Goal: Transaction & Acquisition: Purchase product/service

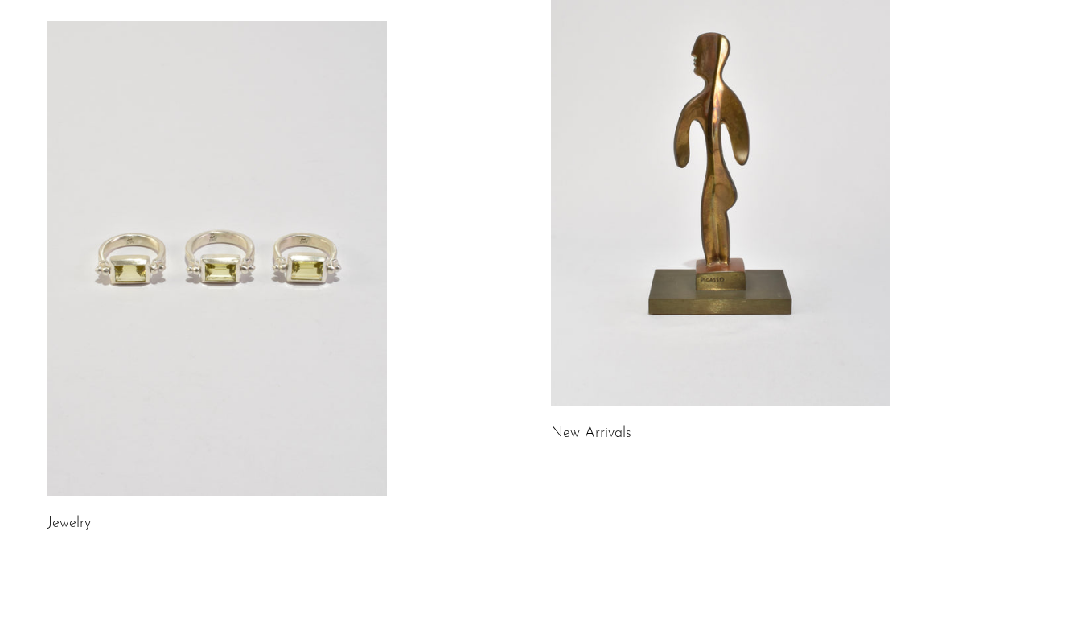
scroll to position [191, 0]
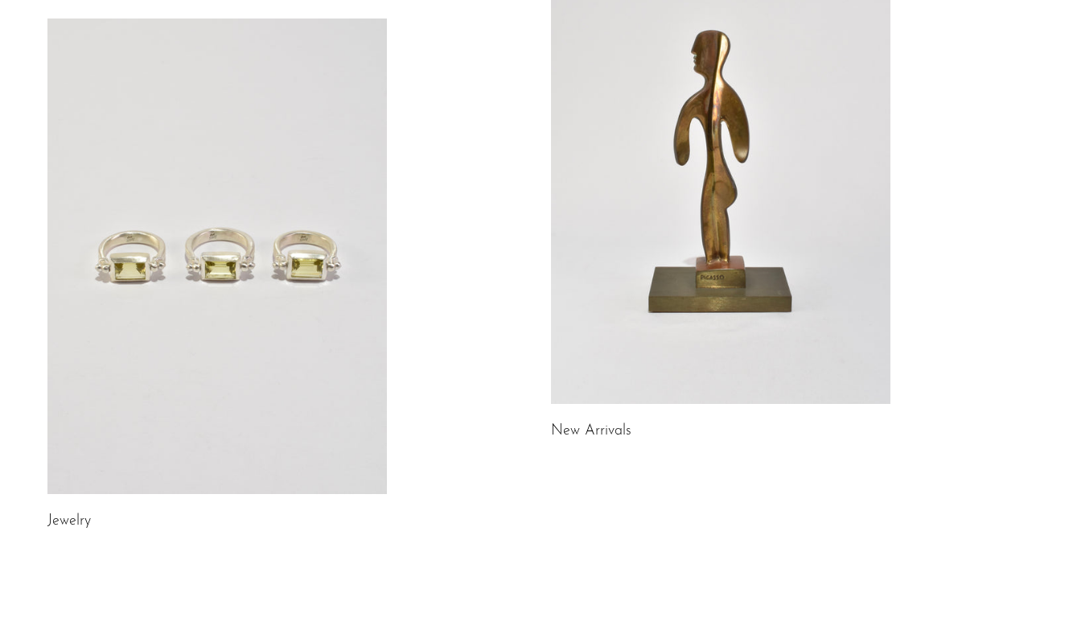
click at [216, 322] on link at bounding box center [216, 255] width 339 height 475
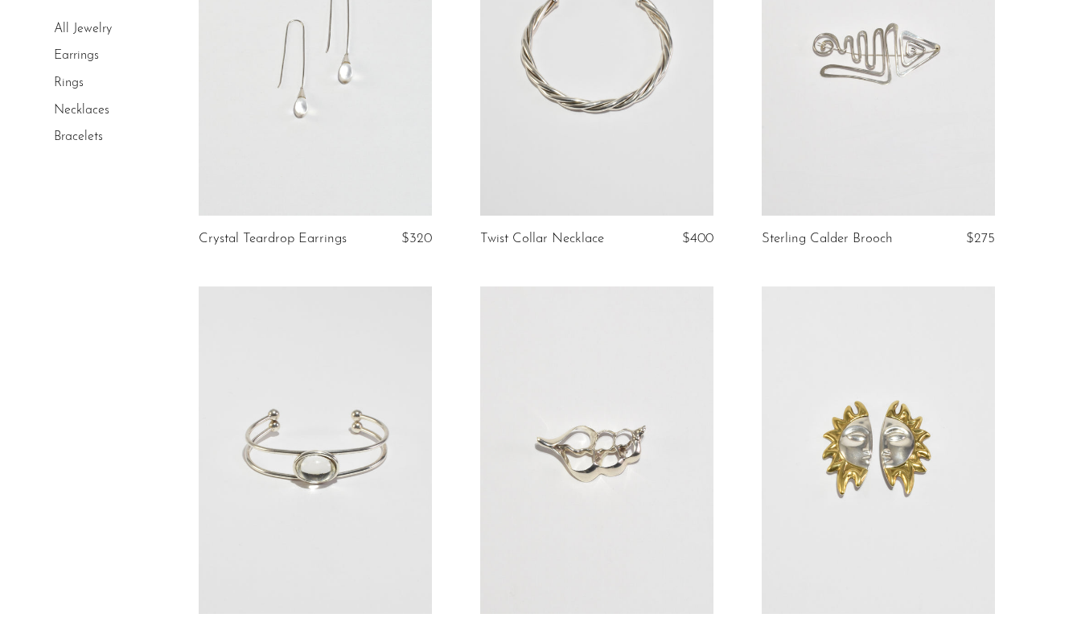
scroll to position [494, 0]
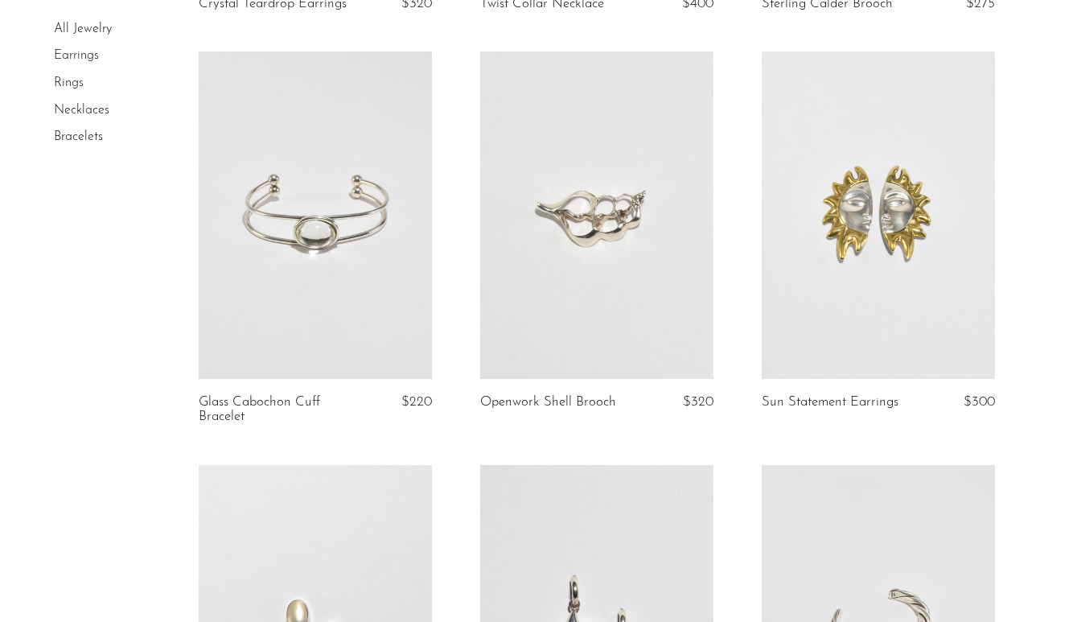
click at [72, 107] on link "Necklaces" at bounding box center [81, 110] width 55 height 13
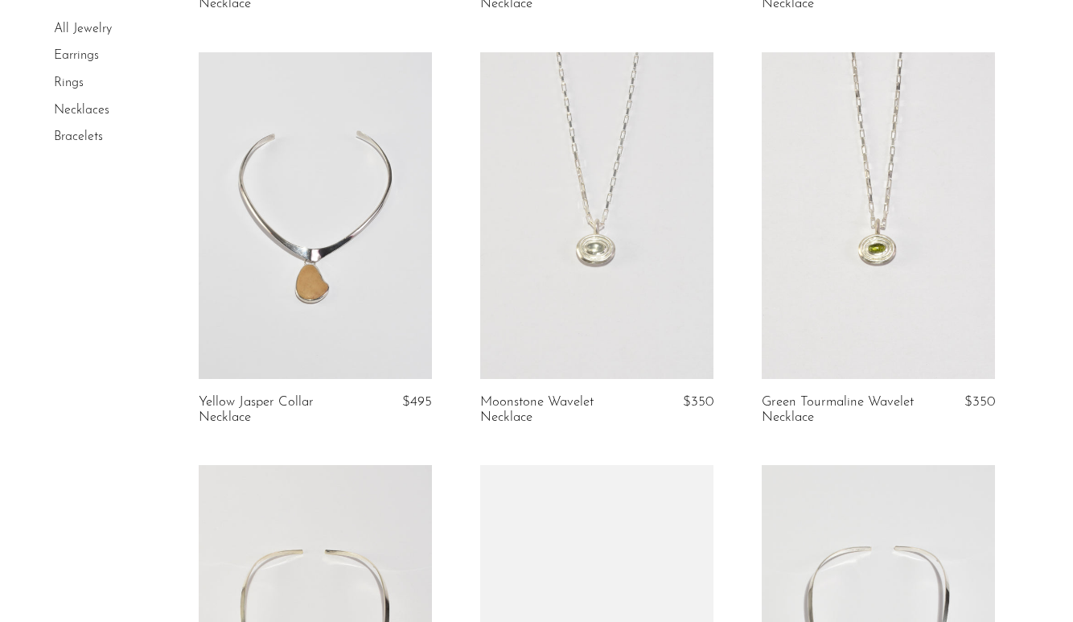
scroll to position [2987, 0]
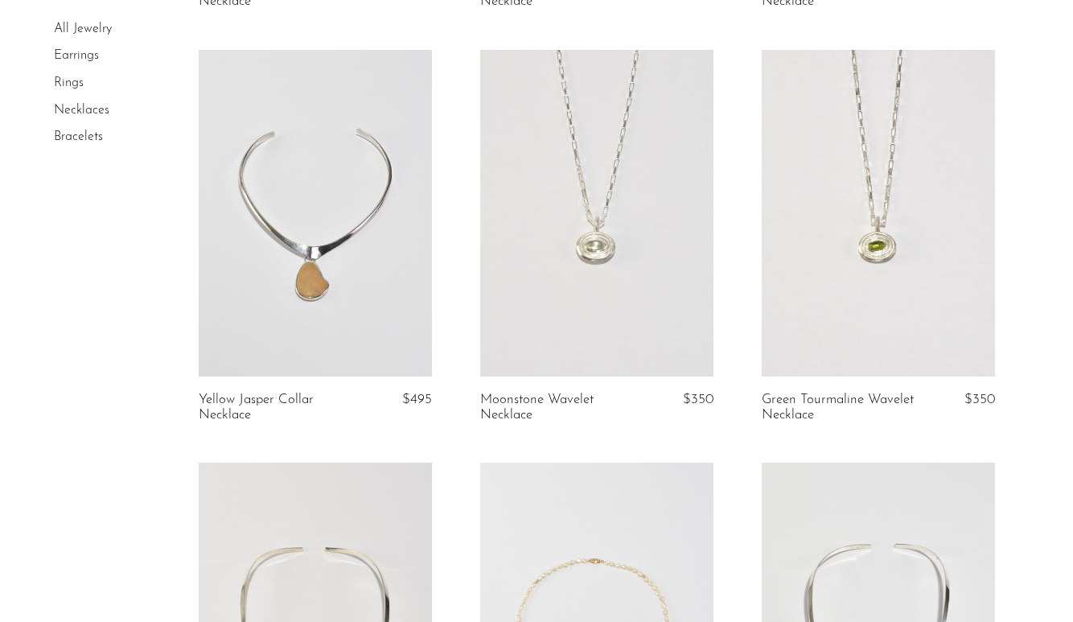
click at [563, 278] on link at bounding box center [596, 213] width 233 height 327
